Goal: Task Accomplishment & Management: Manage account settings

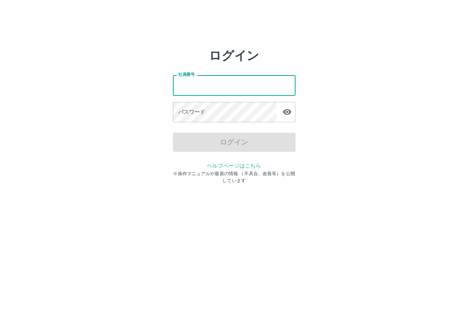
click at [231, 81] on input "社員番号" at bounding box center [234, 85] width 123 height 20
type input "*******"
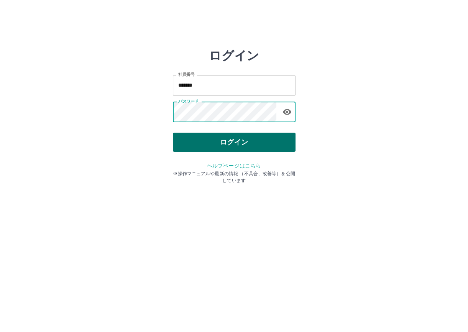
click at [191, 137] on button "ログイン" at bounding box center [234, 142] width 123 height 19
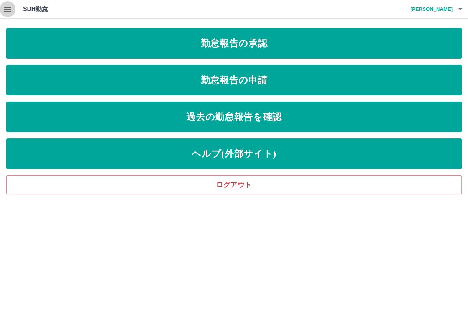
click at [5, 7] on icon "button" at bounding box center [7, 9] width 9 height 9
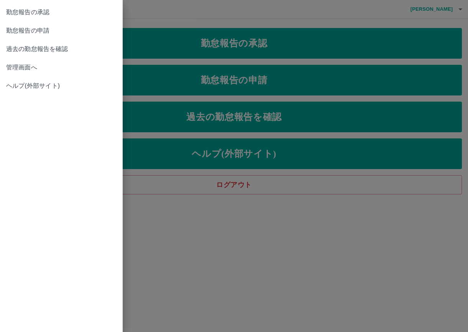
click at [18, 67] on span "管理画面へ" at bounding box center [61, 67] width 110 height 9
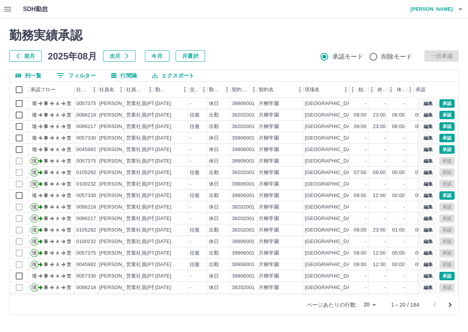
scroll to position [38, 0]
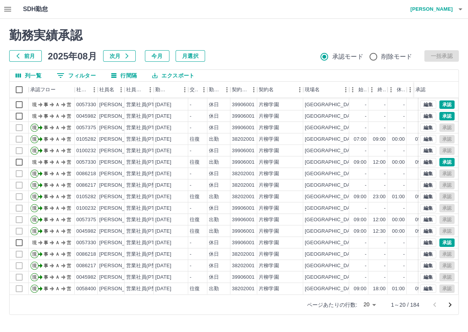
click at [373, 305] on body "SDH勤怠 [PERSON_NAME] 勤務実績承認 前月 [DATE] 次月 今月 月選択 承認モード 削除モード 一括承認 列一覧 0 フィルター 行間隔…" at bounding box center [234, 162] width 468 height 324
click at [371, 304] on li "500" at bounding box center [369, 302] width 26 height 14
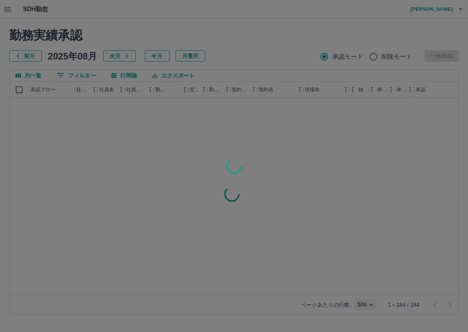
type input "***"
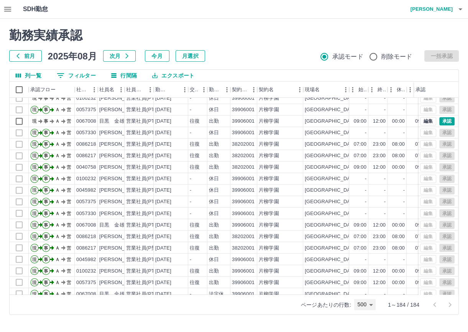
scroll to position [981, 0]
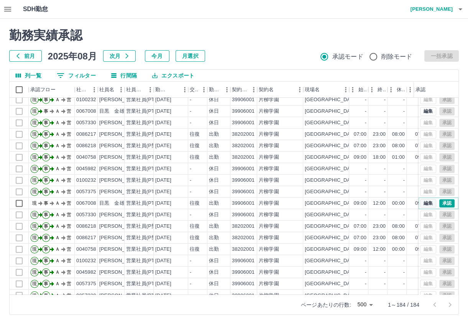
click at [427, 202] on button "編集" at bounding box center [428, 203] width 16 height 8
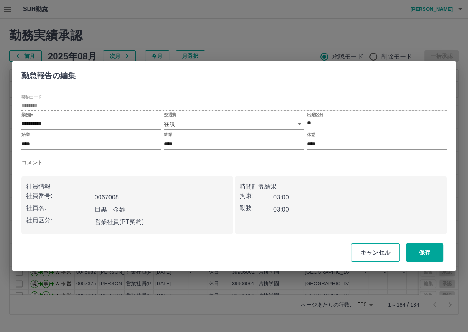
click at [388, 255] on button "キャンセル" at bounding box center [375, 252] width 49 height 18
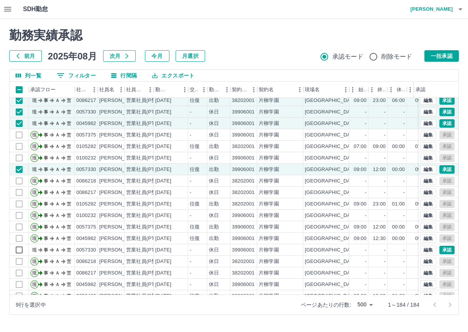
scroll to position [92, 0]
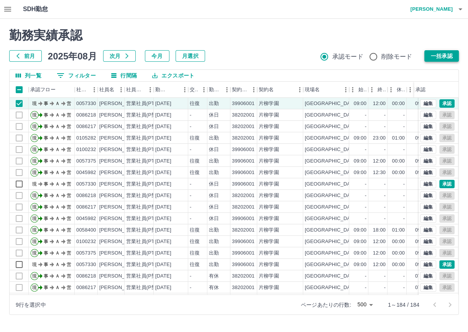
click at [448, 55] on button "一括承認" at bounding box center [441, 56] width 35 height 12
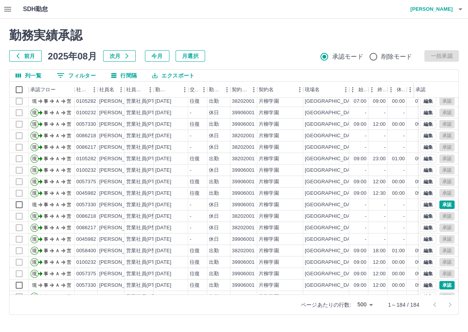
scroll to position [0, 0]
